Goal: Task Accomplishment & Management: Manage account settings

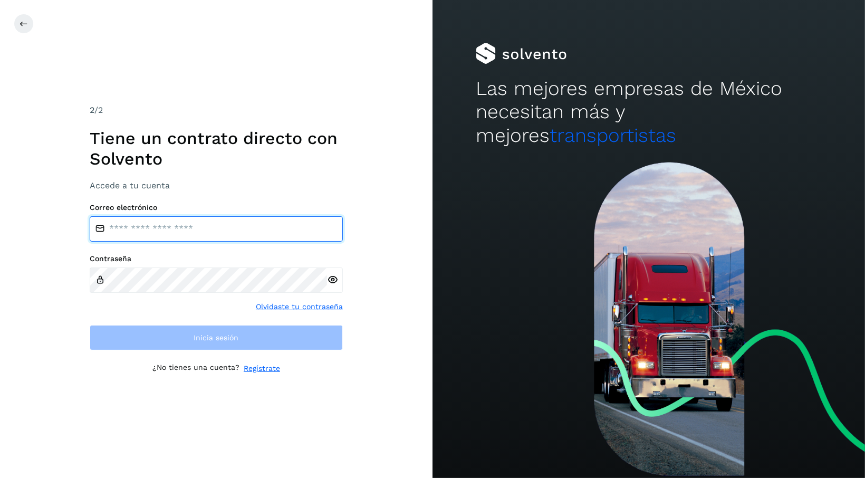
click at [166, 234] on input "email" at bounding box center [216, 228] width 253 height 25
type input "**********"
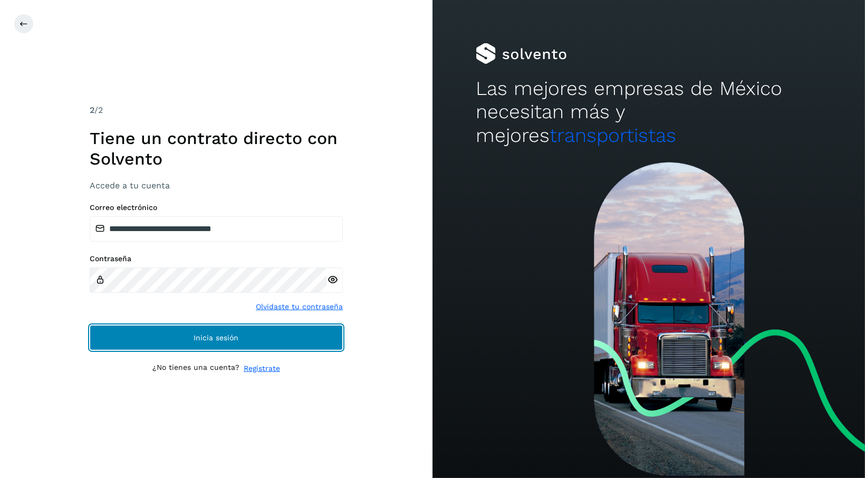
click at [202, 337] on span "Inicia sesión" at bounding box center [216, 337] width 45 height 7
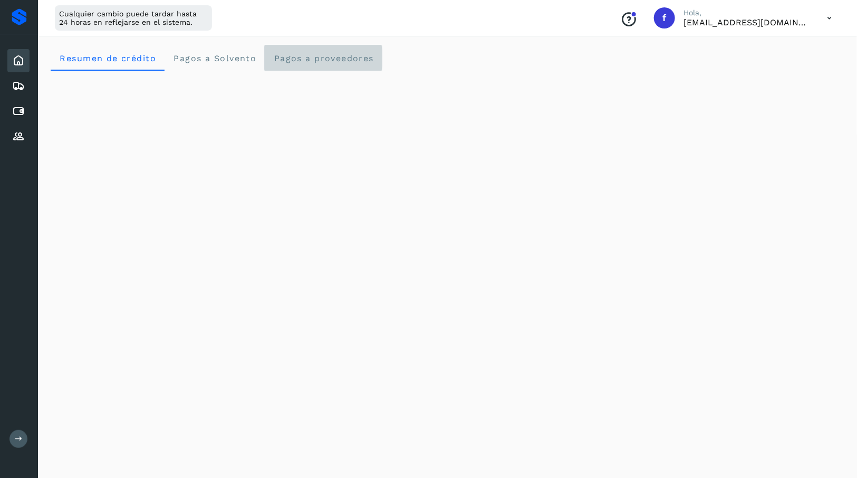
click at [302, 54] on span "Pagos a proveedores" at bounding box center [323, 58] width 101 height 10
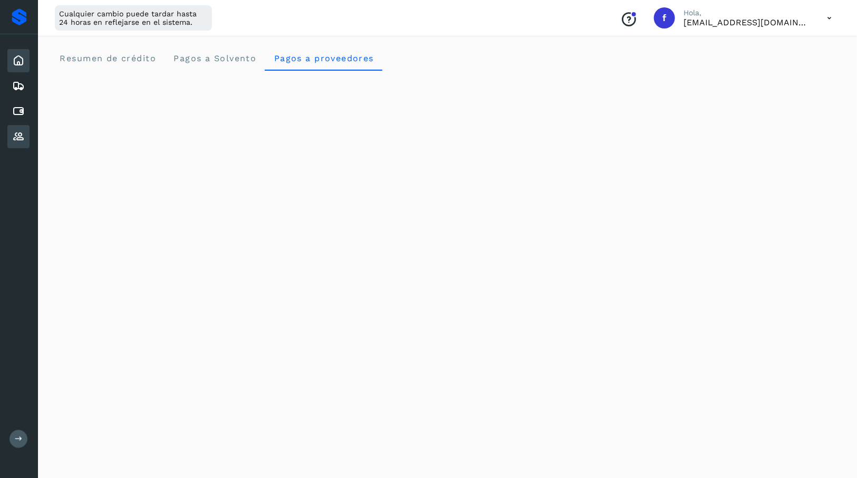
click at [18, 138] on icon at bounding box center [18, 136] width 13 height 13
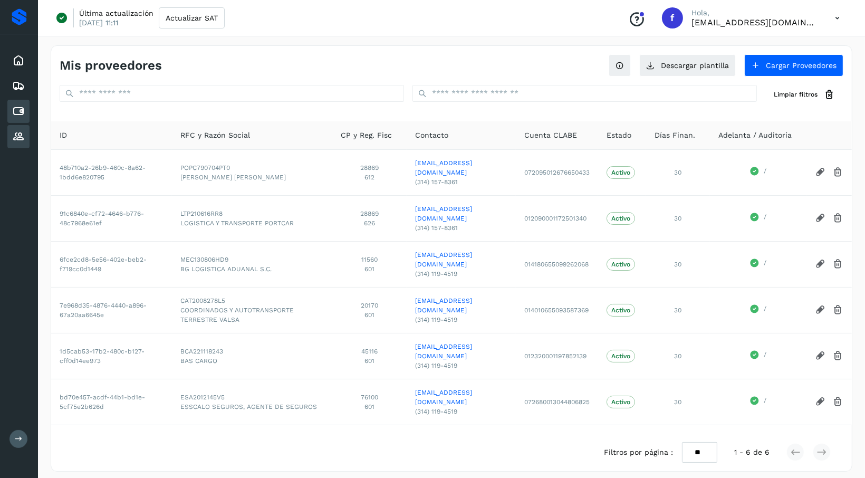
click at [17, 114] on icon at bounding box center [18, 111] width 13 height 13
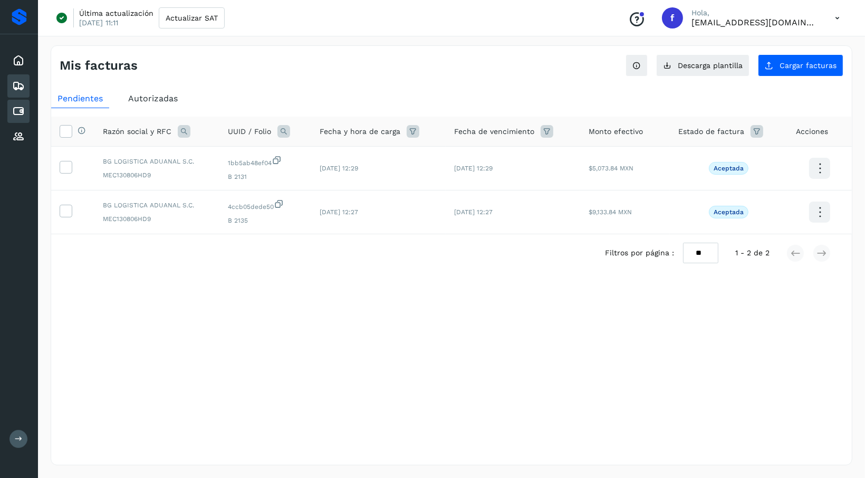
click at [20, 93] on div "Embarques" at bounding box center [18, 85] width 22 height 23
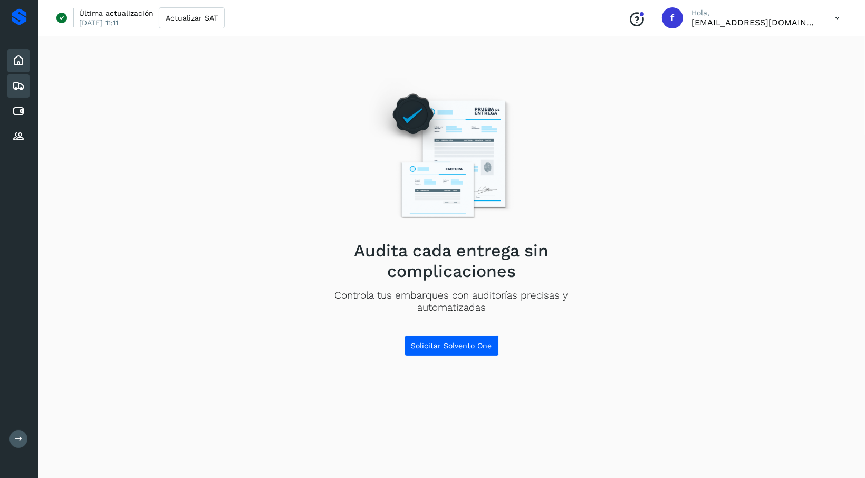
click at [23, 71] on div "Inicio" at bounding box center [18, 60] width 22 height 23
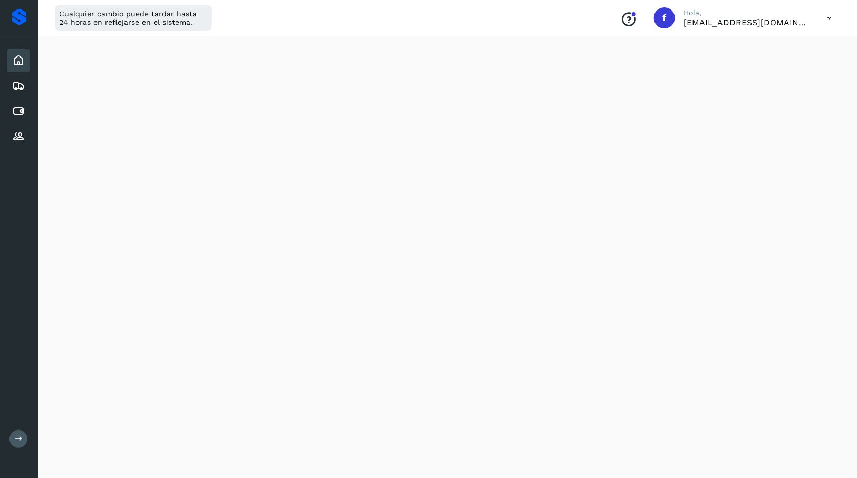
scroll to position [542, 0]
click at [20, 92] on div "Embarques" at bounding box center [18, 85] width 22 height 23
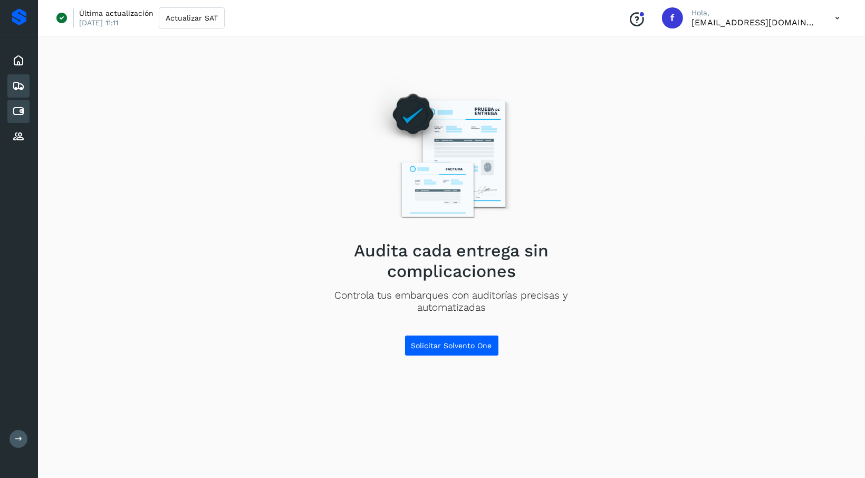
click at [20, 110] on icon at bounding box center [18, 111] width 13 height 13
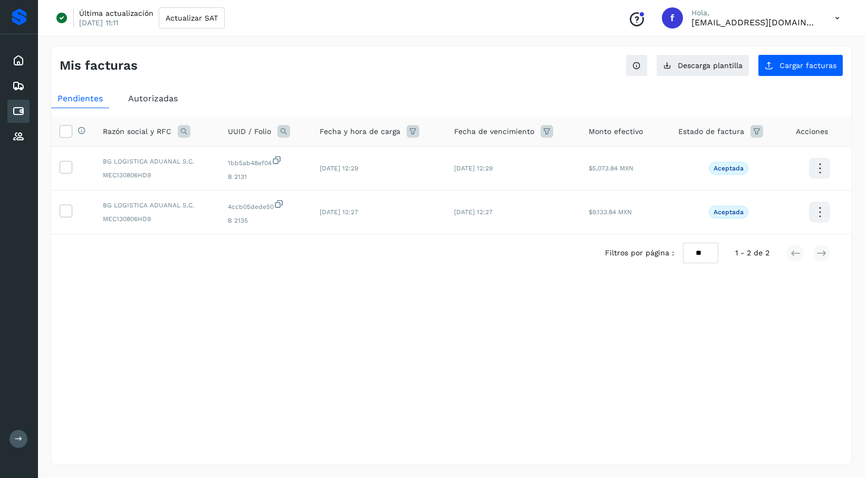
click at [148, 98] on span "Autorizadas" at bounding box center [153, 98] width 50 height 10
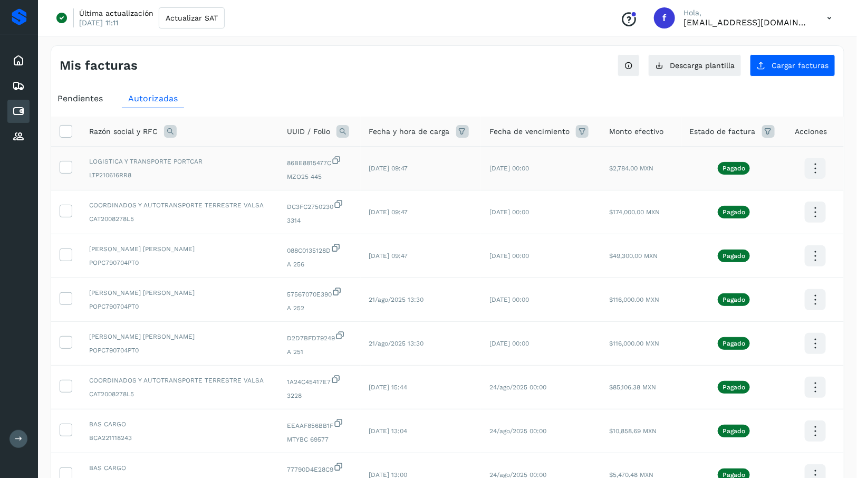
click at [54, 169] on td at bounding box center [66, 169] width 30 height 44
click at [64, 169] on icon at bounding box center [65, 166] width 11 height 11
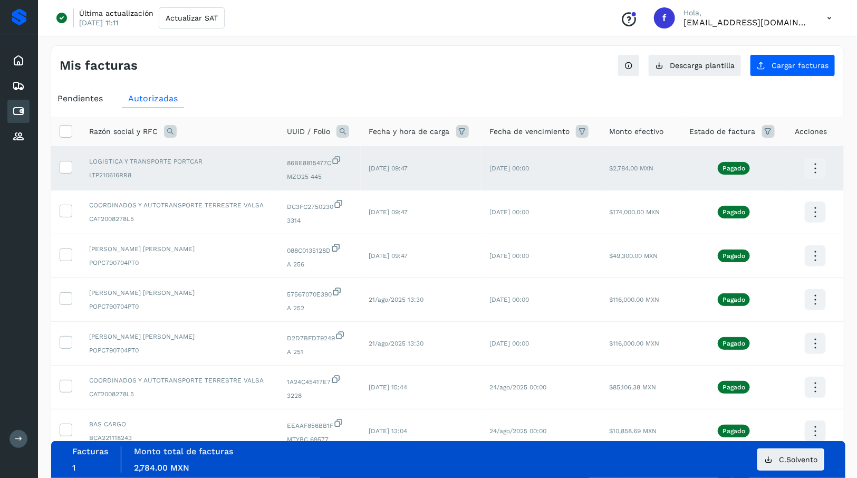
click at [819, 167] on icon at bounding box center [815, 168] width 25 height 25
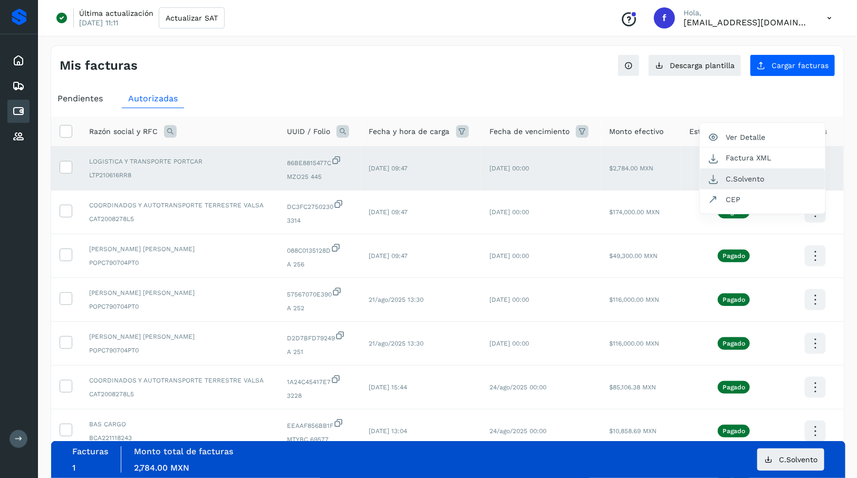
click at [778, 178] on button "C.Solvento" at bounding box center [762, 179] width 125 height 21
